Goal: Go to known website: Access a specific website the user already knows

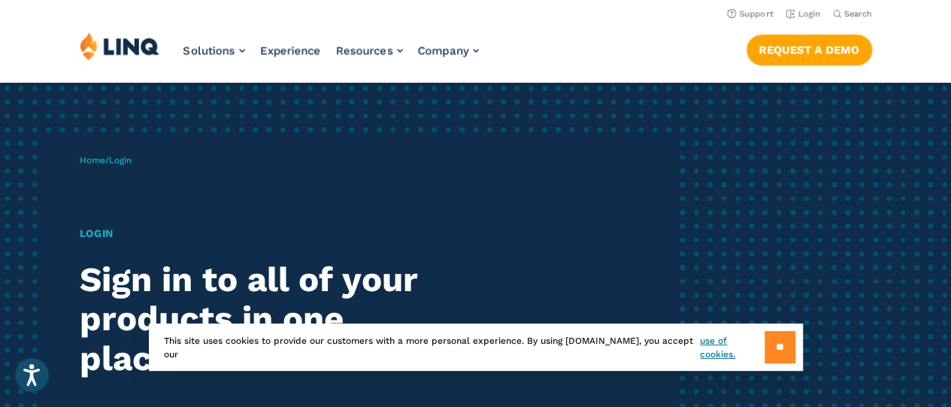
click at [767, 346] on input "**" at bounding box center [779, 347] width 31 height 32
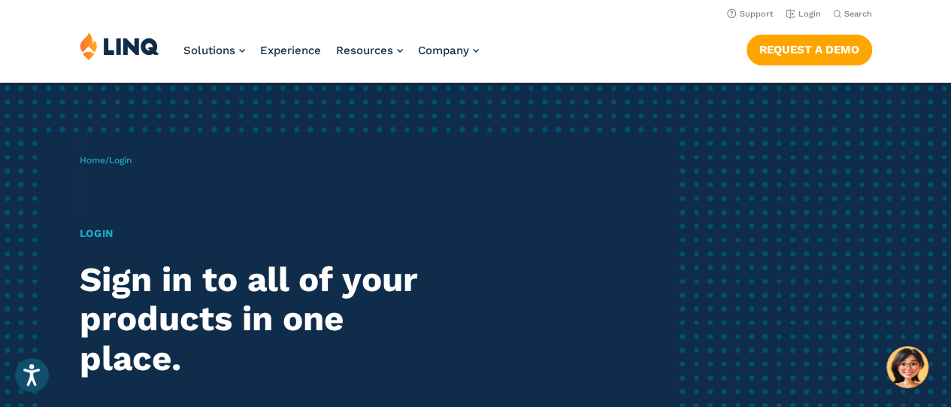
click at [118, 156] on span "Login" at bounding box center [120, 160] width 23 height 11
click at [101, 222] on div "Home / Login Login Sign in to all of your products in one place. LINQ brings to…" at bounding box center [377, 346] width 594 height 422
click at [81, 242] on div "Login Sign in to all of your products in one place. LINQ brings together studen…" at bounding box center [263, 382] width 366 height 314
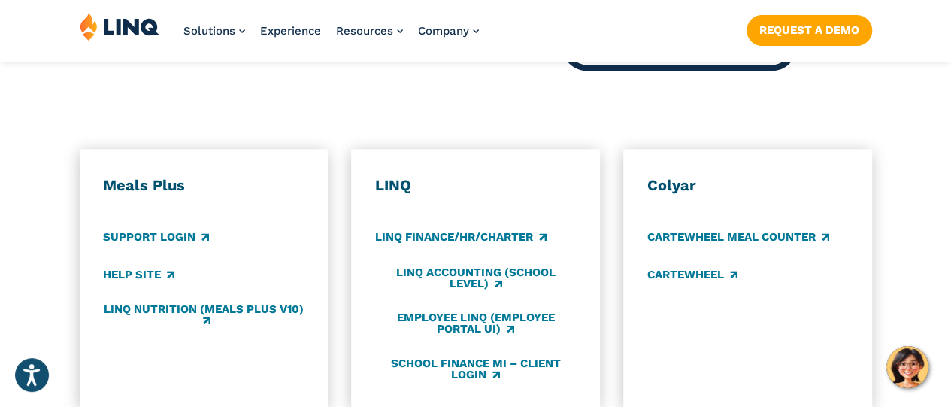
scroll to position [791, 0]
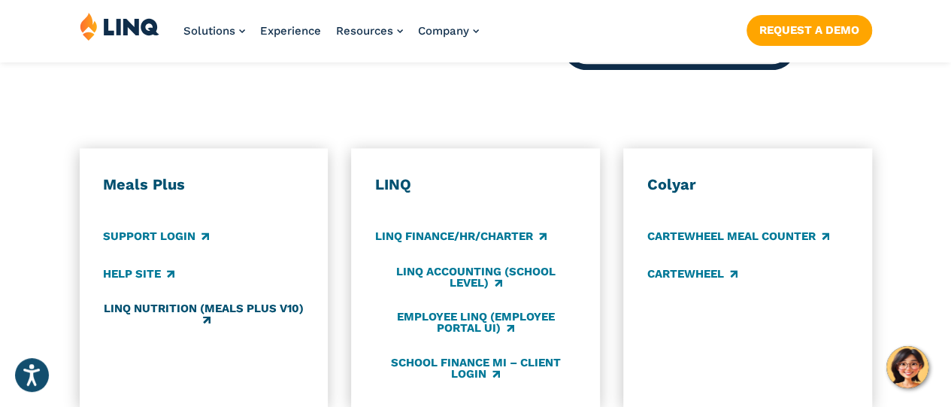
click at [204, 303] on link "LINQ Nutrition (Meals Plus v10)" at bounding box center [203, 314] width 201 height 25
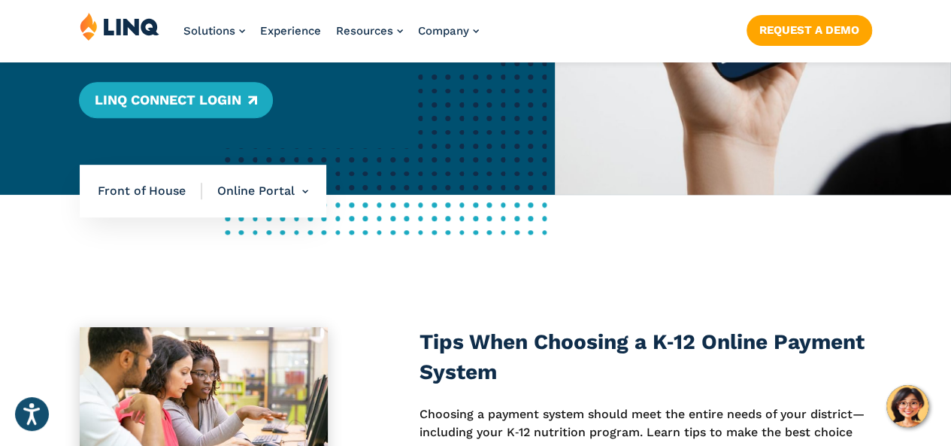
scroll to position [344, 0]
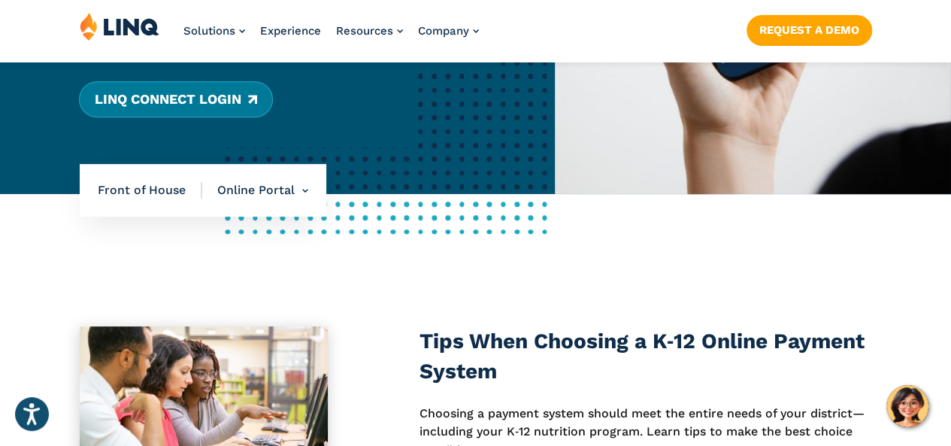
click at [219, 86] on link "LINQ Connect Login" at bounding box center [175, 99] width 193 height 36
